Goal: Information Seeking & Learning: Learn about a topic

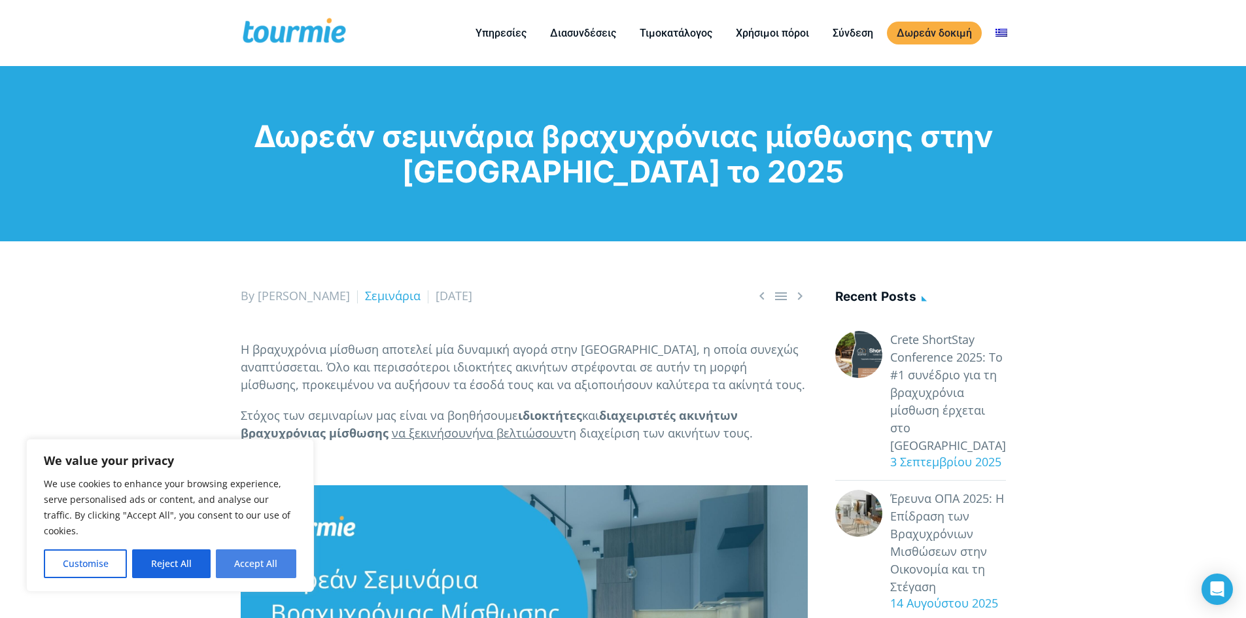
click at [250, 566] on button "Accept All" at bounding box center [256, 563] width 80 height 29
checkbox input "true"
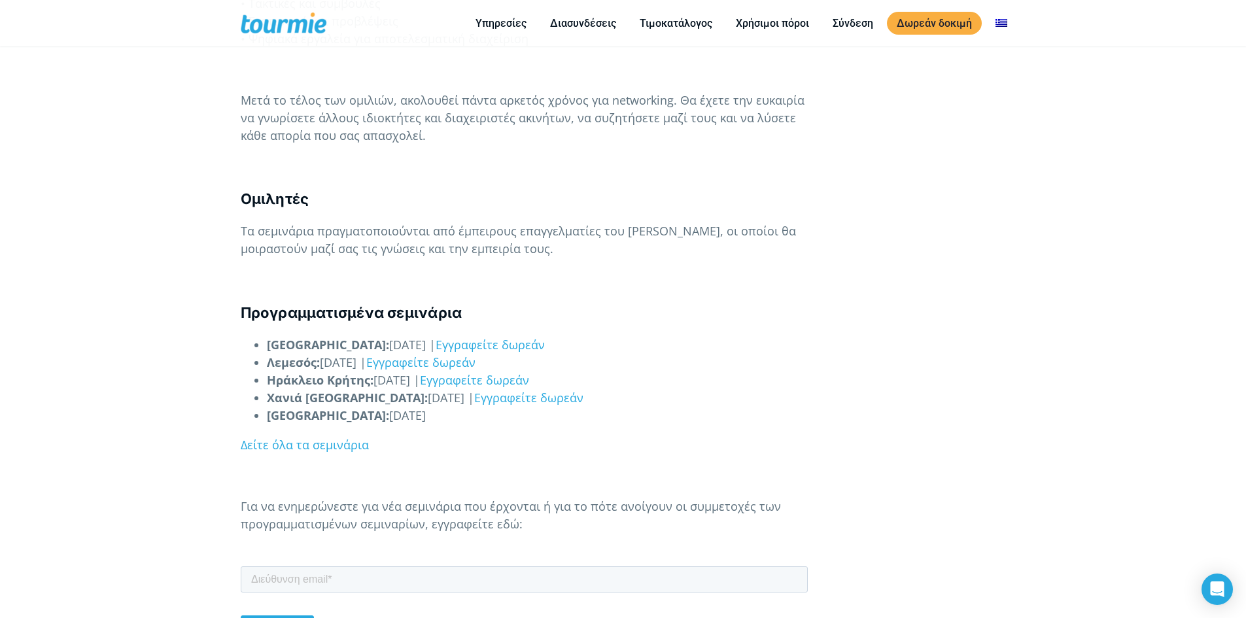
scroll to position [977, 0]
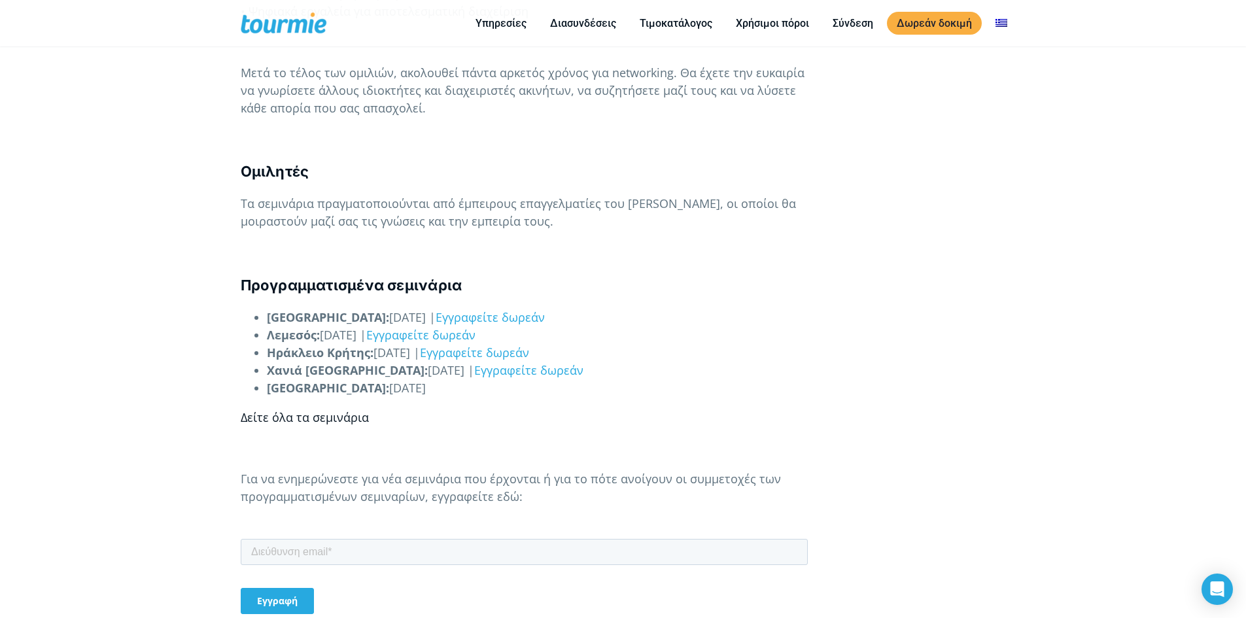
click at [294, 421] on link "Δείτε όλα τα σεμινάρια" at bounding box center [305, 417] width 128 height 16
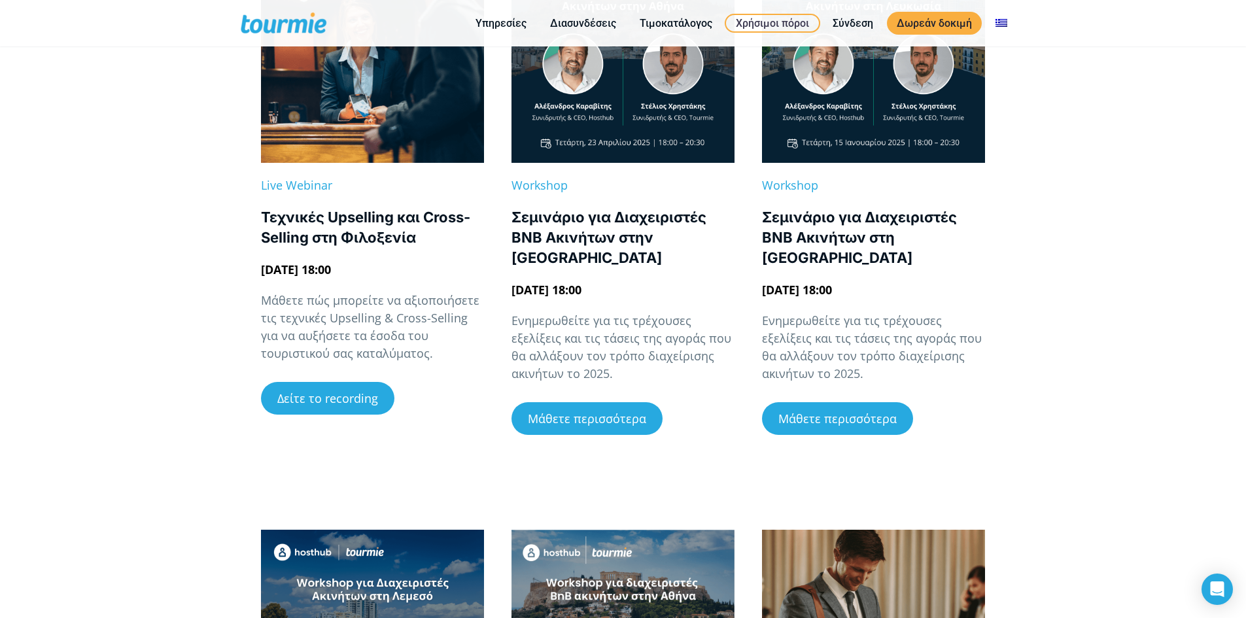
scroll to position [392, 0]
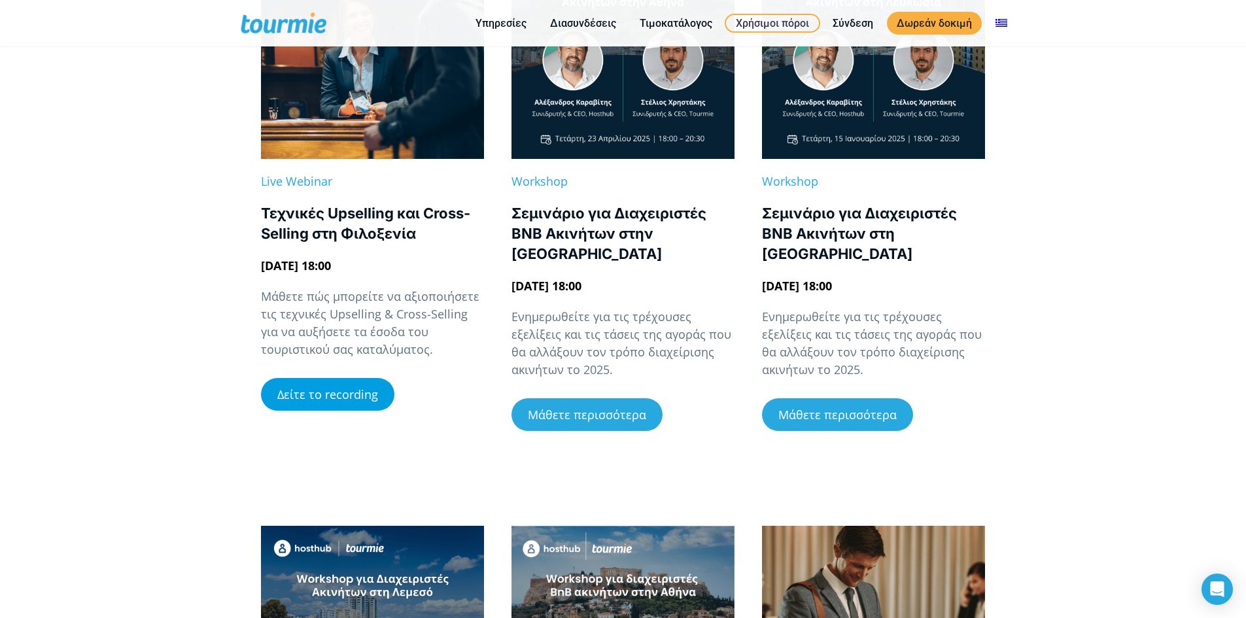
click at [304, 396] on span "Δείτε το recording" at bounding box center [327, 395] width 101 height 12
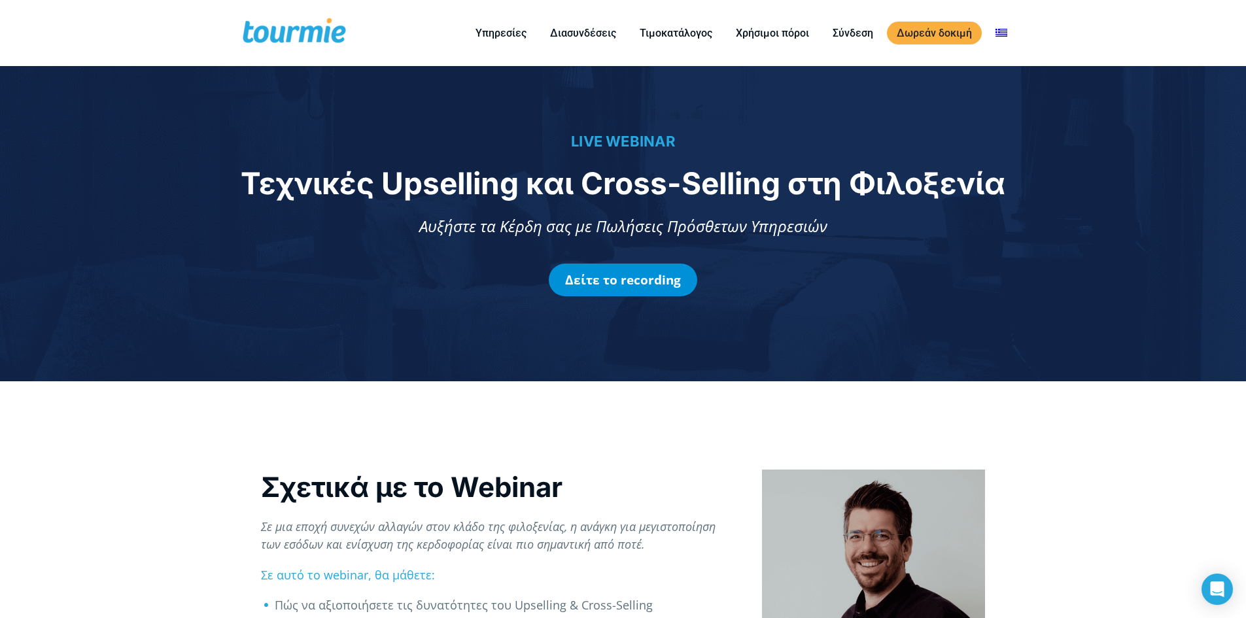
click at [621, 281] on link "Δείτε το recording" at bounding box center [623, 280] width 148 height 33
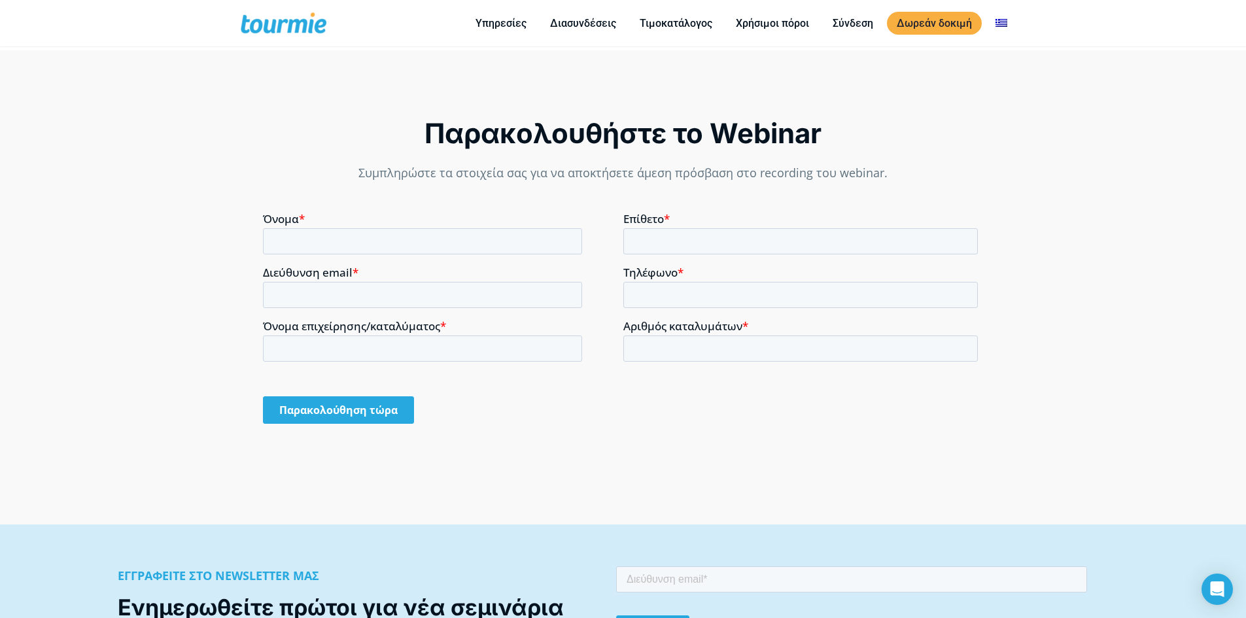
scroll to position [826, 0]
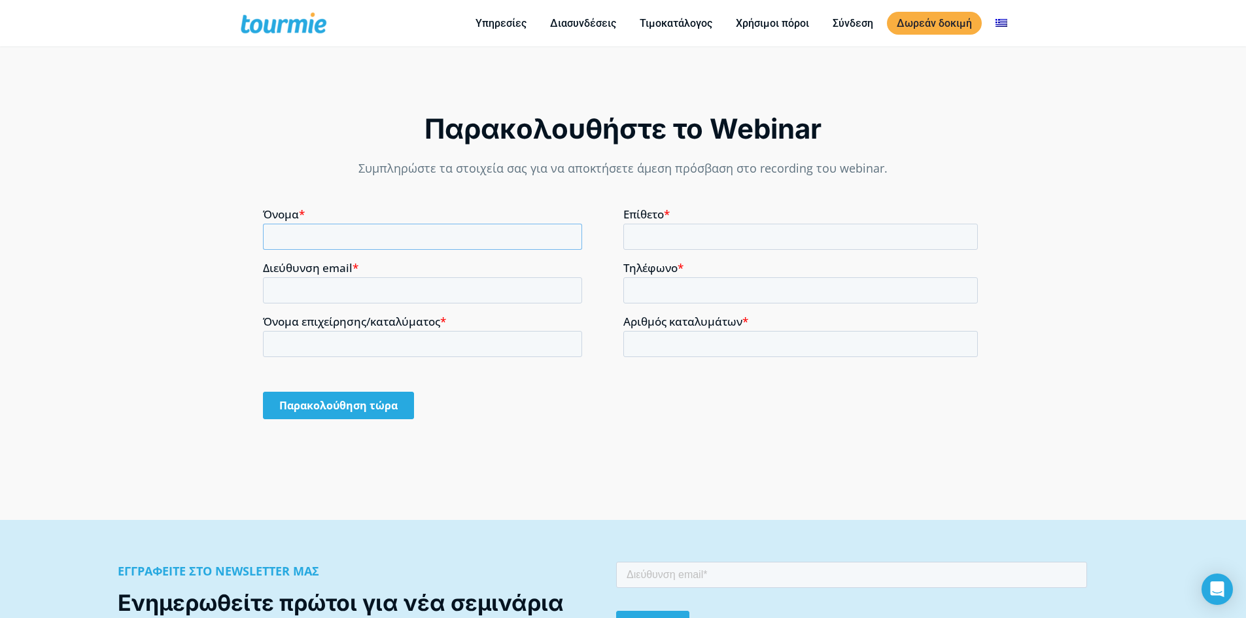
click at [330, 239] on input "Όνομα *" at bounding box center [422, 236] width 319 height 26
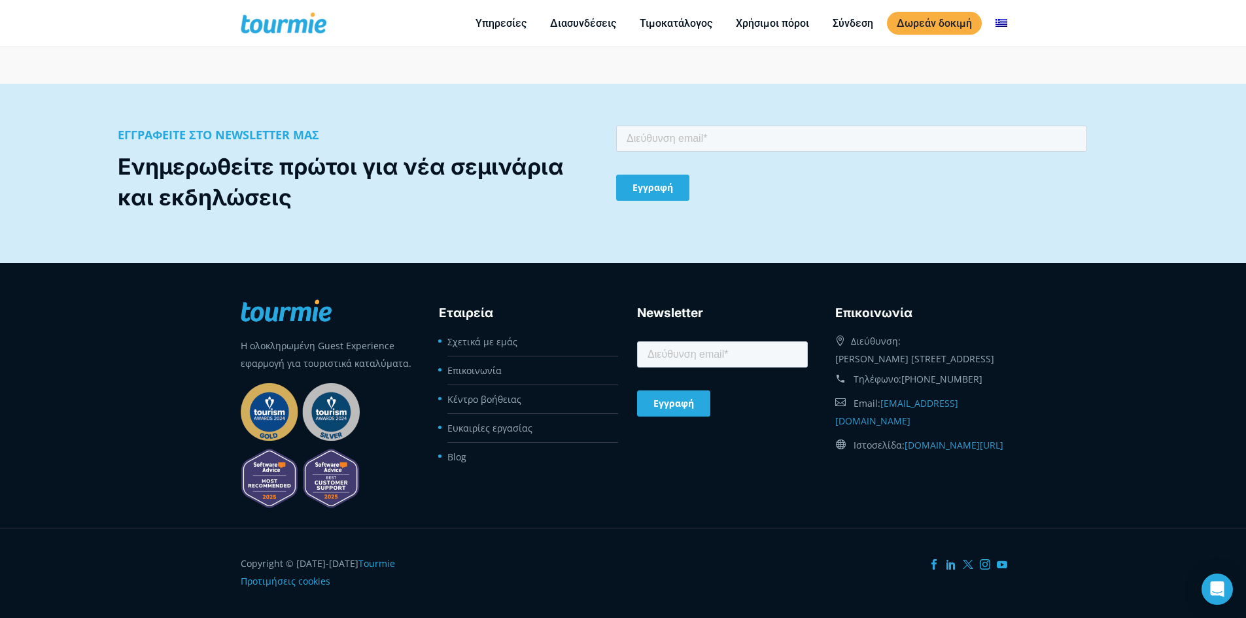
scroll to position [1264, 0]
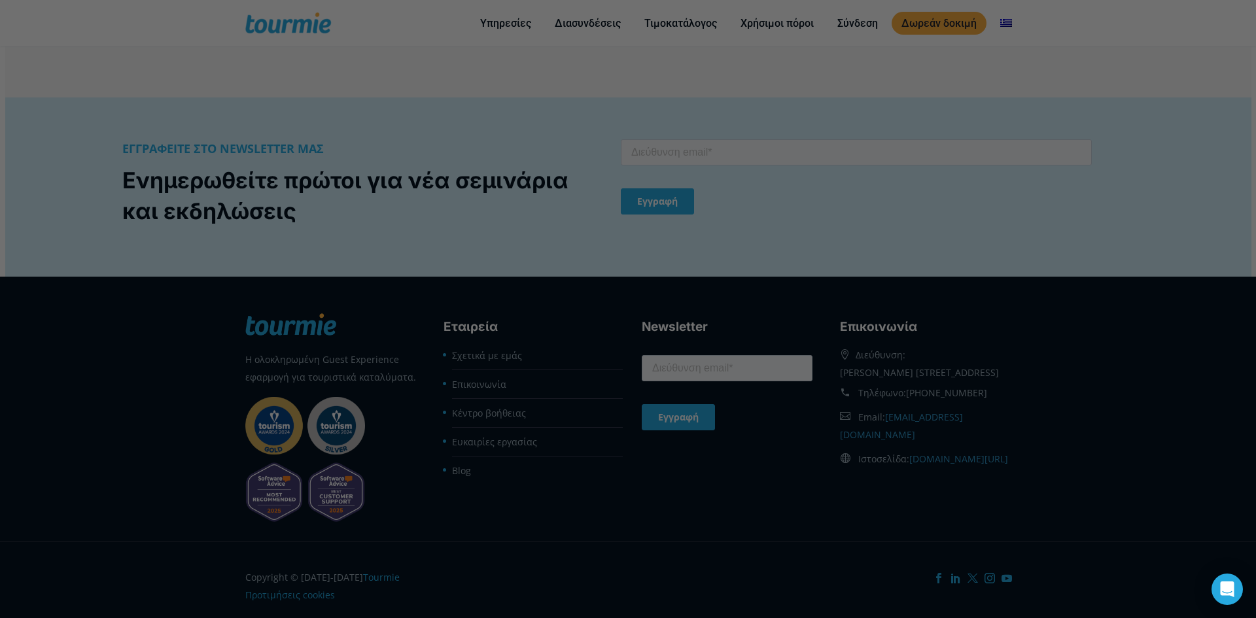
click at [695, 26] on div at bounding box center [634, 312] width 1268 height 624
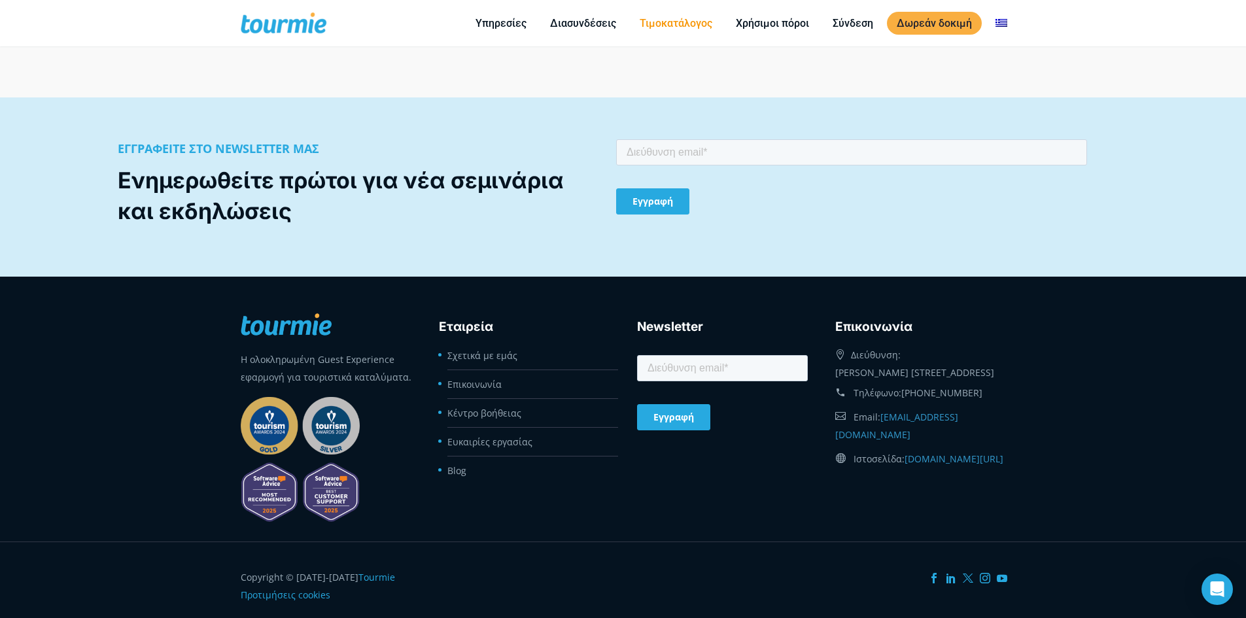
click at [650, 24] on link "Τιμοκατάλογος" at bounding box center [676, 23] width 92 height 16
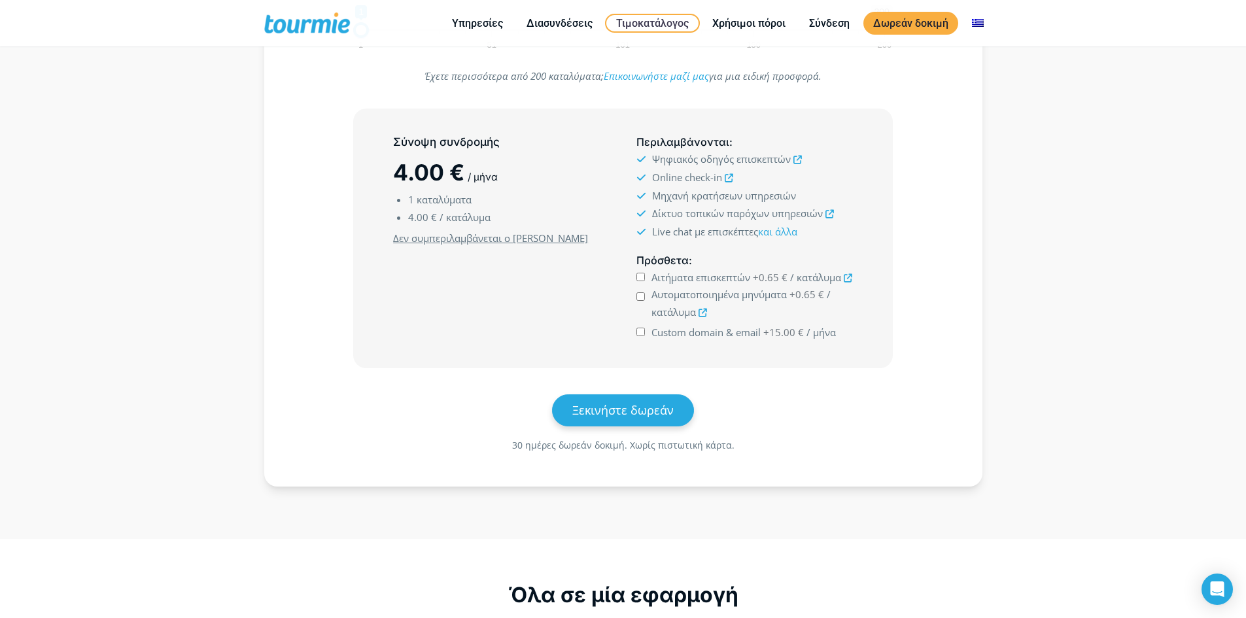
scroll to position [288, 0]
click at [638, 277] on input "Αιτήματα επισκεπτών +0.65 € / κατάλυμα" at bounding box center [640, 277] width 9 height 9
checkbox input "true"
click at [640, 300] on input "Αυτοματοποιημένα μηνύματα +0.65 € / κατάλυμα" at bounding box center [640, 297] width 9 height 9
checkbox input "true"
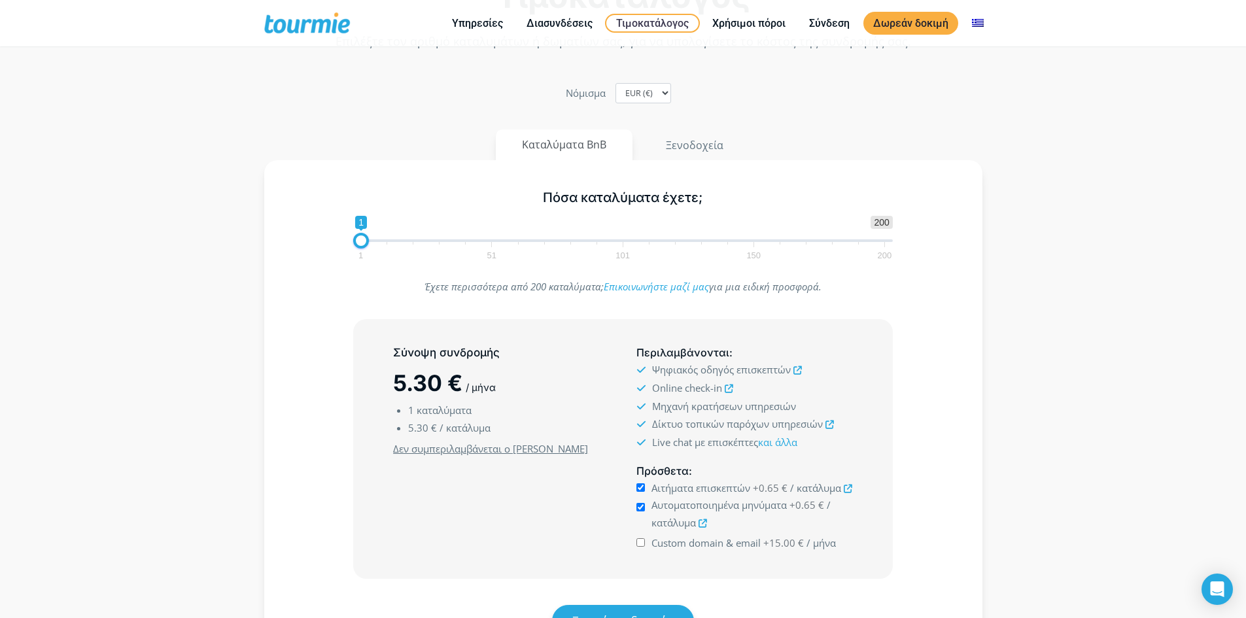
scroll to position [0, 0]
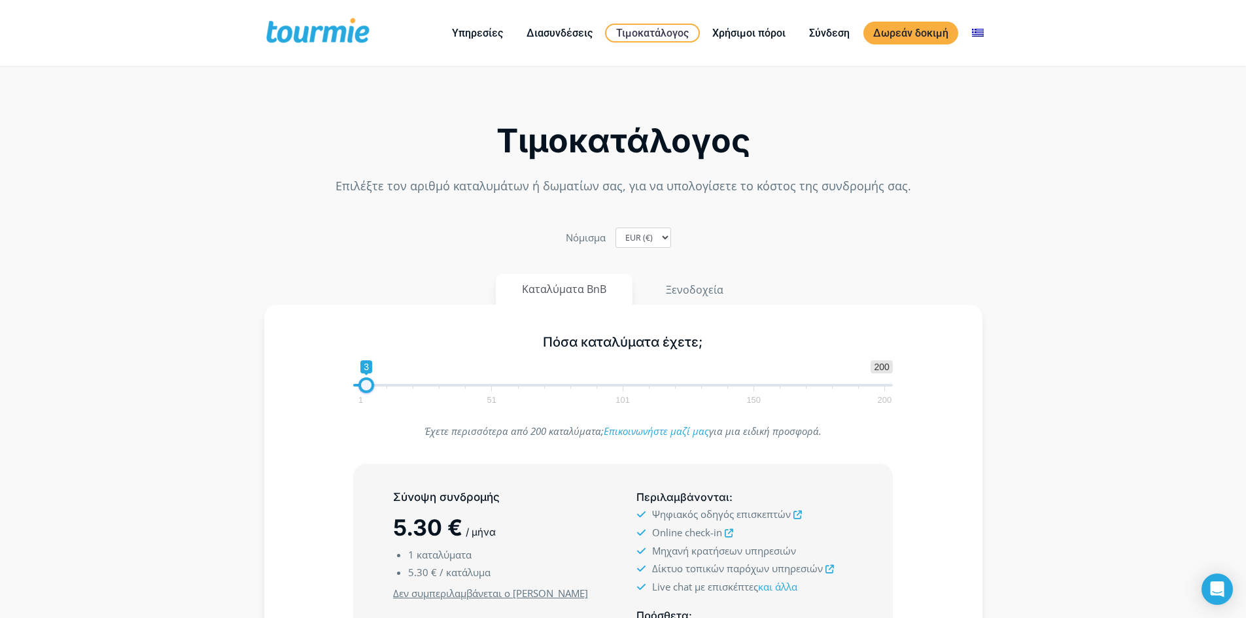
type input "2"
click at [361, 383] on span at bounding box center [364, 385] width 16 height 16
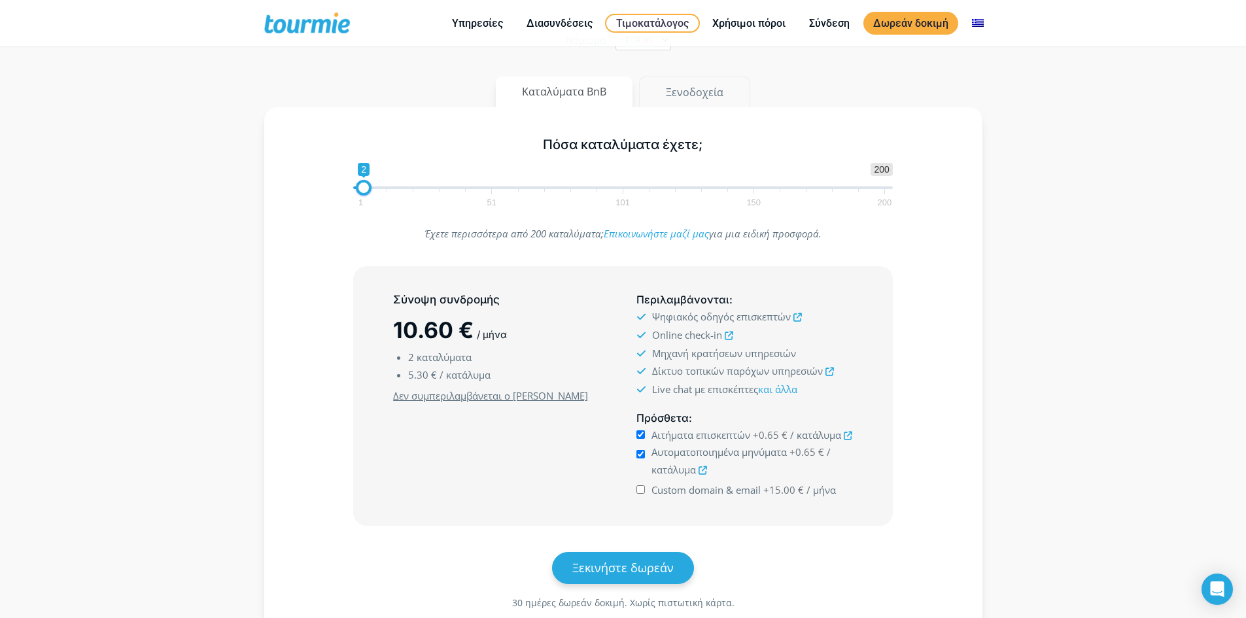
scroll to position [131, 0]
click at [691, 88] on button "Ξενοδοχεία" at bounding box center [694, 92] width 111 height 31
type input "10"
drag, startPoint x: 372, startPoint y: 188, endPoint x: 389, endPoint y: 186, distance: 17.1
click at [389, 186] on span at bounding box center [385, 189] width 16 height 16
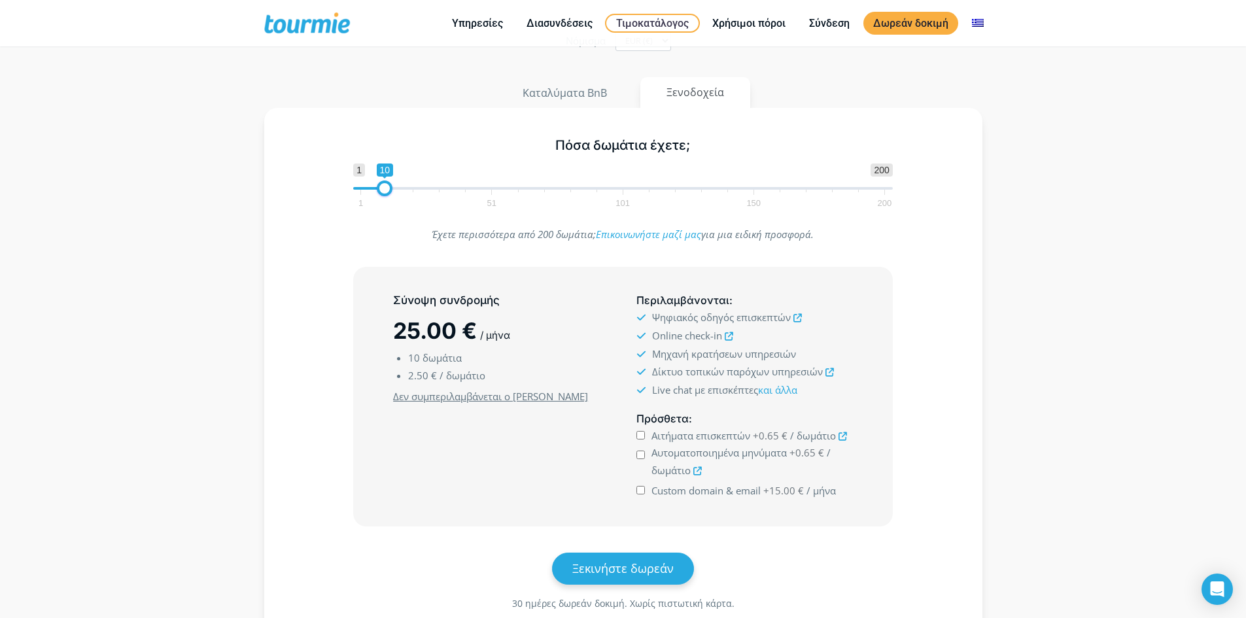
click at [642, 433] on input "Αιτήματα επισκεπτών +0.65 € / δωμάτιο" at bounding box center [640, 435] width 9 height 9
checkbox input "true"
click at [642, 455] on input "Αυτοματοποιημένα μηνύματα +0.65 € / δωμάτιο" at bounding box center [640, 455] width 9 height 9
checkbox input "true"
click at [842, 431] on link at bounding box center [842, 436] width 9 height 12
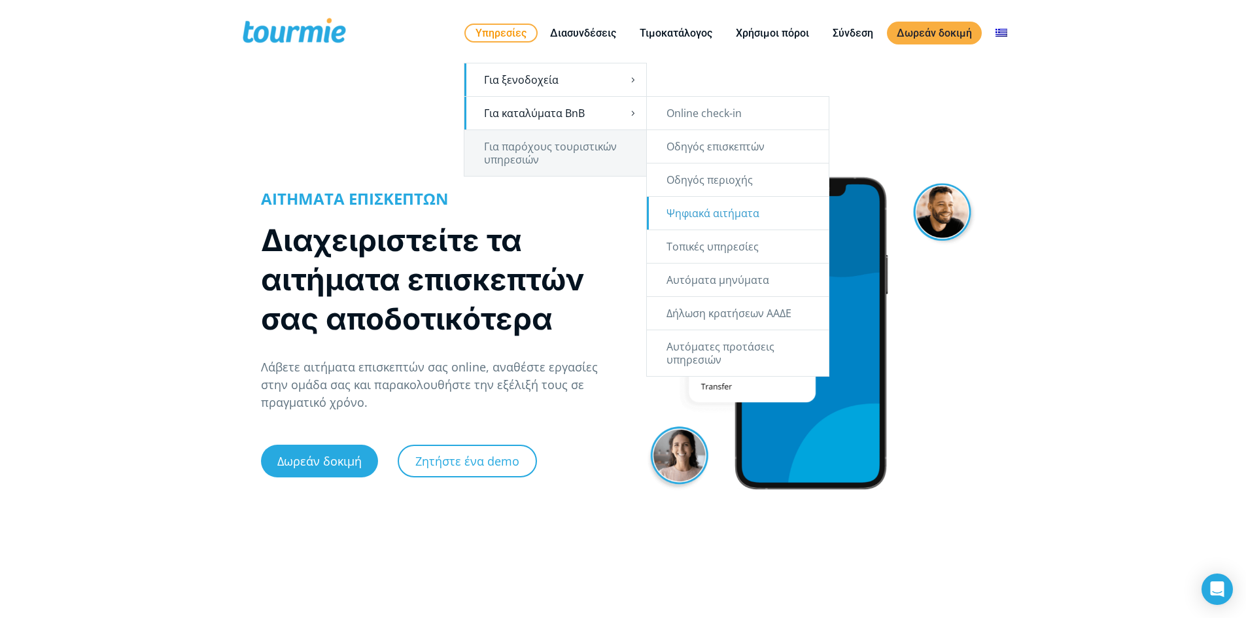
click at [523, 109] on link "Για καταλύματα BnB" at bounding box center [555, 113] width 182 height 33
click at [733, 277] on link "Αυτόματα μηνύματα" at bounding box center [738, 280] width 182 height 33
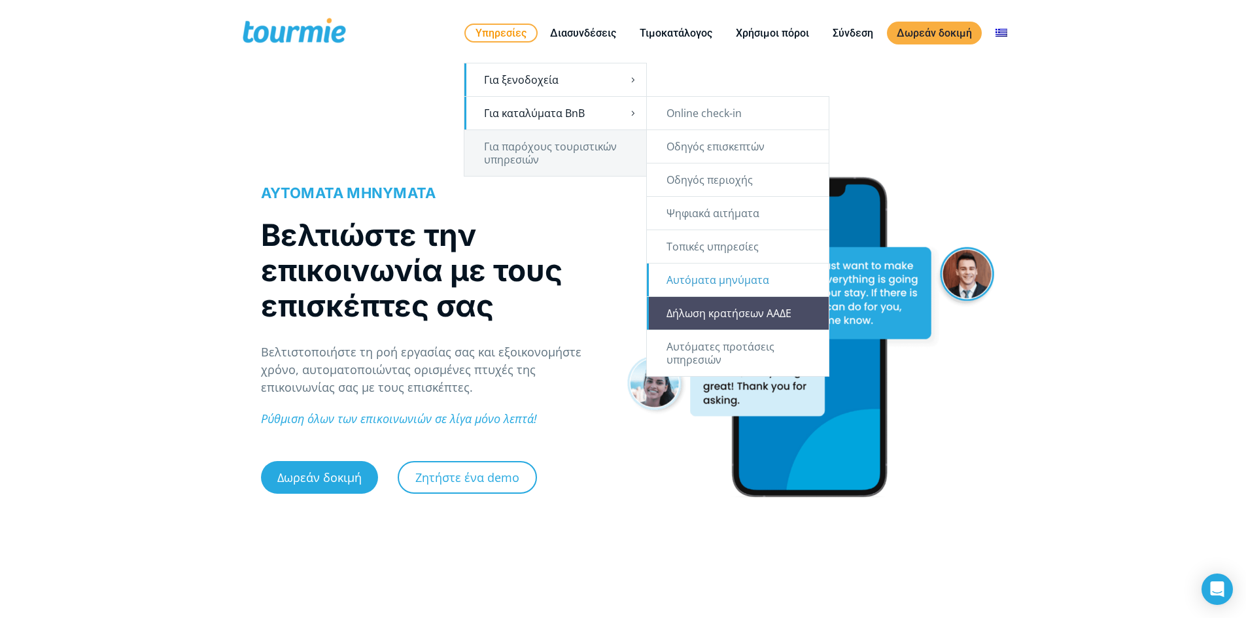
click at [735, 313] on link "Δήλωση κρατήσεων ΑΑΔΕ" at bounding box center [738, 313] width 182 height 33
